Goal: Information Seeking & Learning: Learn about a topic

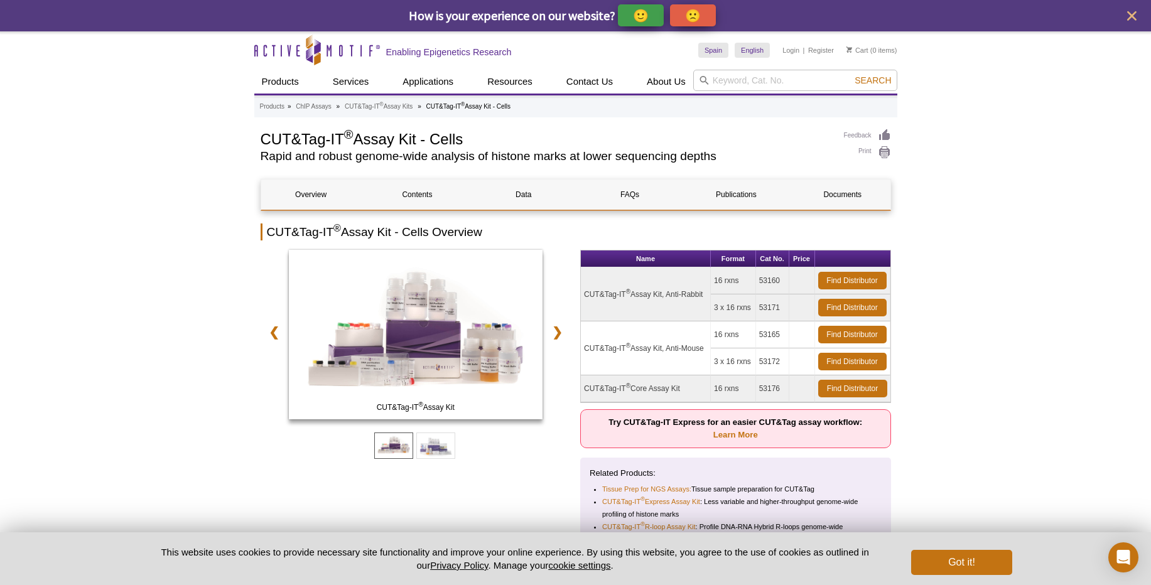
click at [658, 298] on td "CUT&Tag-IT ® Assay Kit, Anti-Rabbit" at bounding box center [646, 295] width 130 height 54
click at [670, 348] on td "CUT&Tag-IT ® Assay Kit, Anti-Mouse" at bounding box center [646, 349] width 130 height 54
click at [670, 347] on td "CUT&Tag-IT ® Assay Kit, Anti-Mouse" at bounding box center [646, 349] width 130 height 54
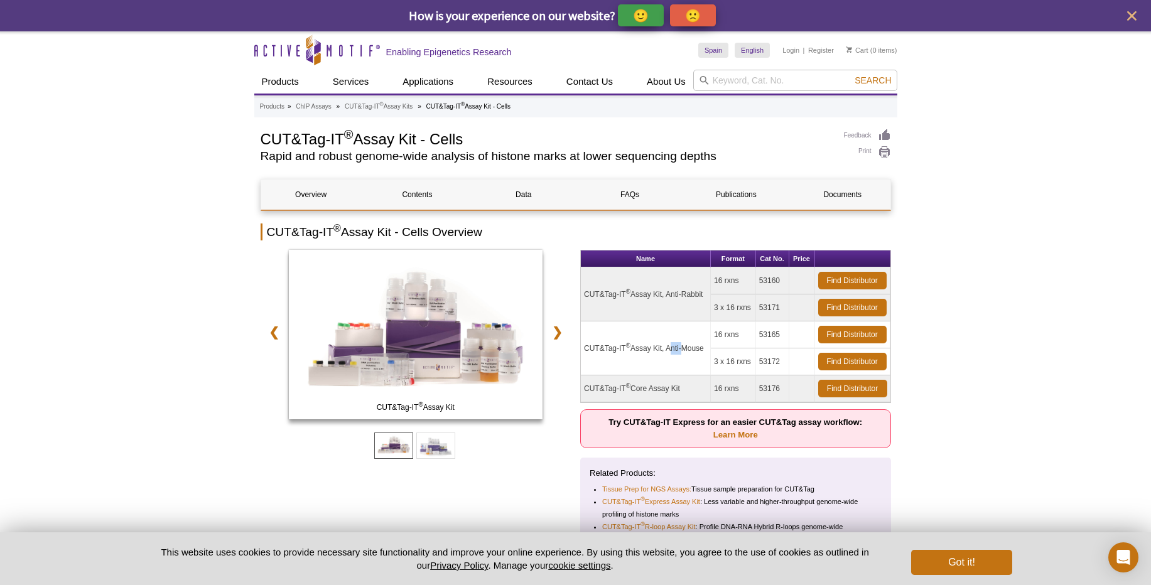
click at [670, 347] on td "CUT&Tag-IT ® Assay Kit, Anti-Mouse" at bounding box center [646, 349] width 130 height 54
click at [660, 389] on td "CUT&Tag-IT ® Core Assay Kit" at bounding box center [646, 389] width 130 height 27
drag, startPoint x: 644, startPoint y: 425, endPoint x: 882, endPoint y: 428, distance: 237.4
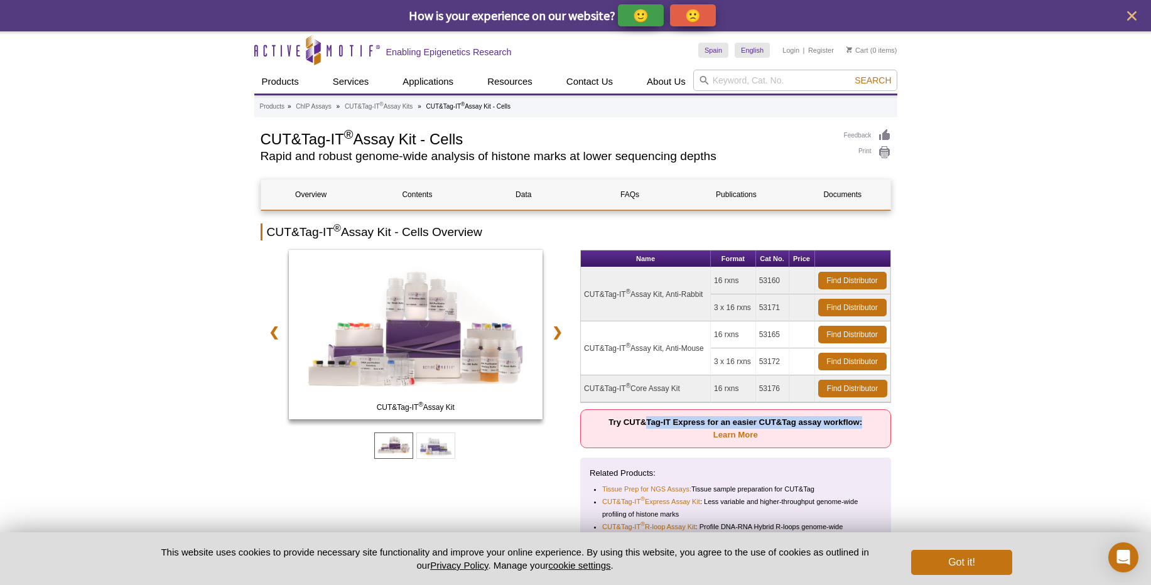
click at [882, 428] on p "Try CUT&Tag-IT Express for an easier CUT&Tag assay workflow: Learn More" at bounding box center [735, 429] width 311 height 39
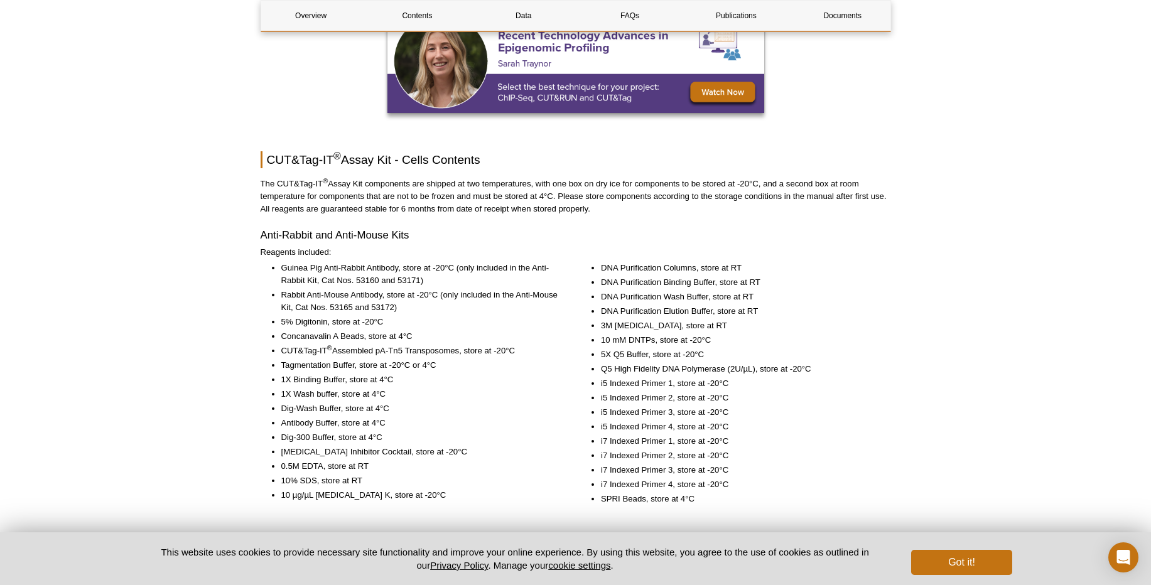
scroll to position [1583, 0]
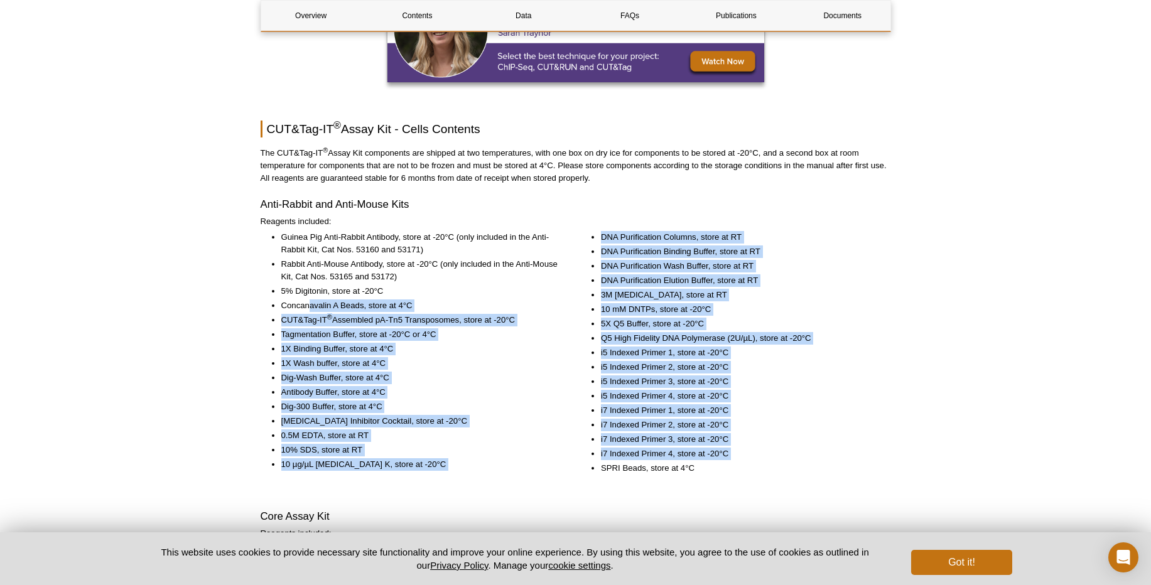
drag, startPoint x: 311, startPoint y: 308, endPoint x: 724, endPoint y: 462, distance: 440.4
click at [724, 462] on div "Guinea Pig Anti-Rabbit Antibody, store at -20°C (only included in the Anti-Rabb…" at bounding box center [576, 364] width 631 height 266
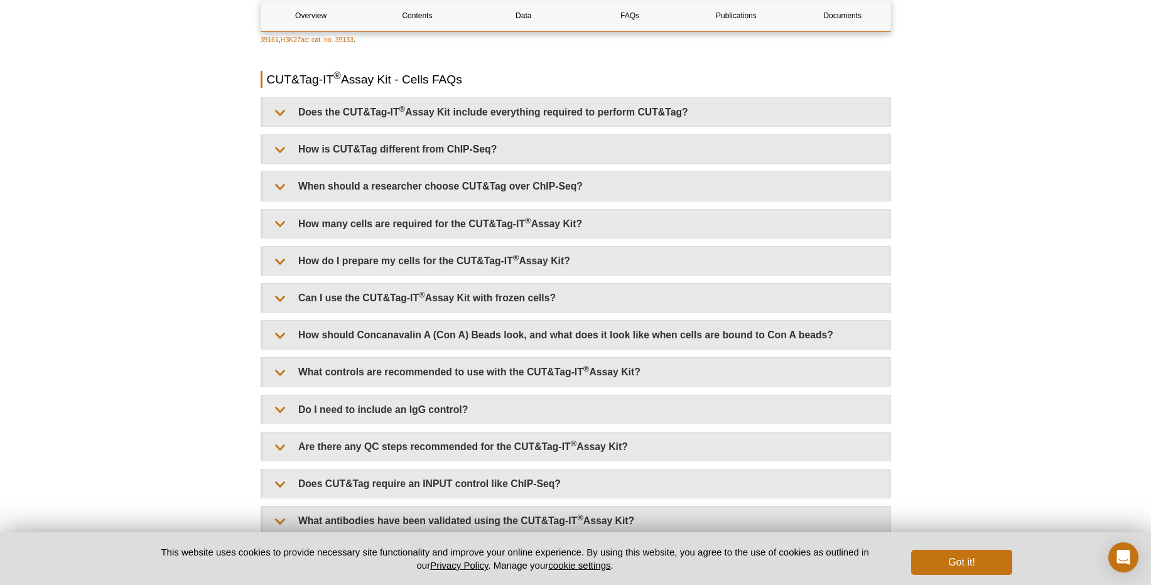
scroll to position [2864, 0]
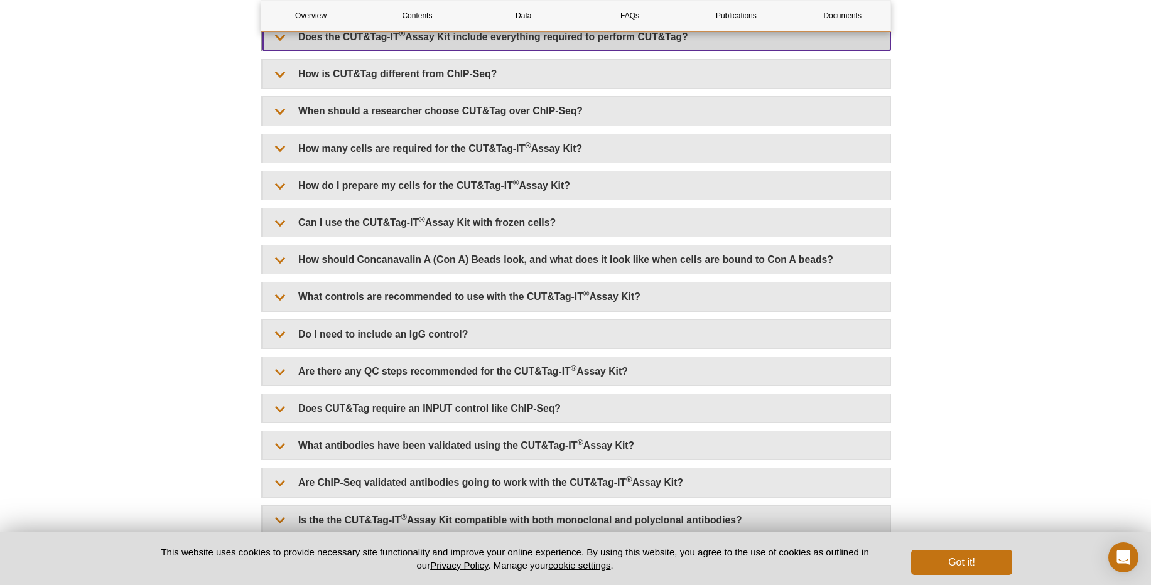
click at [548, 47] on summary "Does the CUT&Tag-IT ® Assay Kit include everything required to perform CUT&Tag?" at bounding box center [576, 37] width 627 height 28
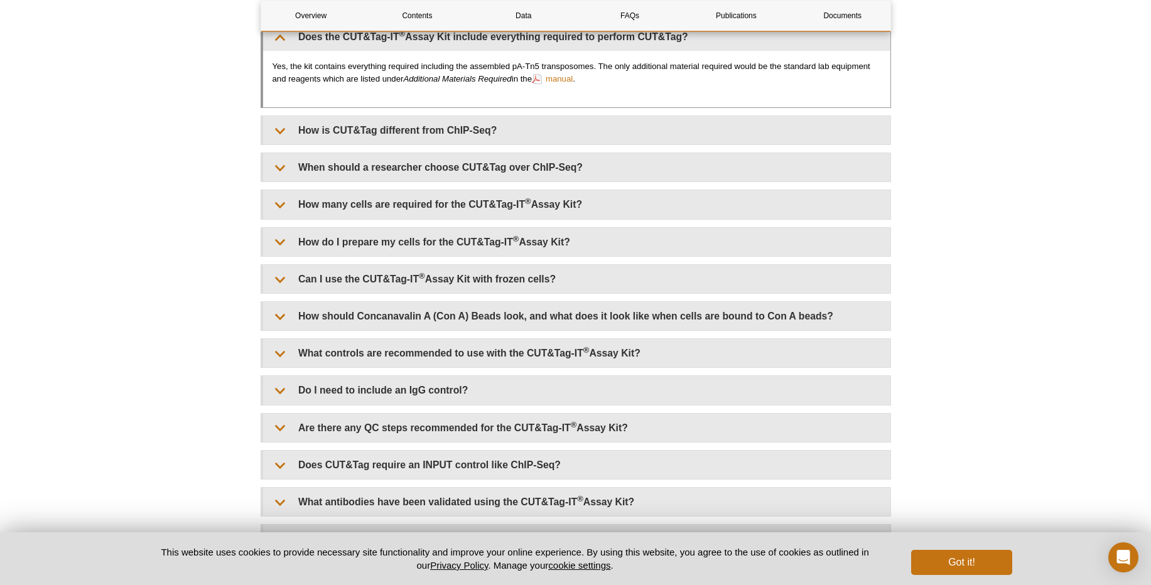
drag, startPoint x: 352, startPoint y: 67, endPoint x: 536, endPoint y: 82, distance: 184.6
click at [536, 82] on p "Yes, the kit contains everything required including the assembled pA-Tn5 transp…" at bounding box center [577, 72] width 609 height 25
